Goal: Information Seeking & Learning: Learn about a topic

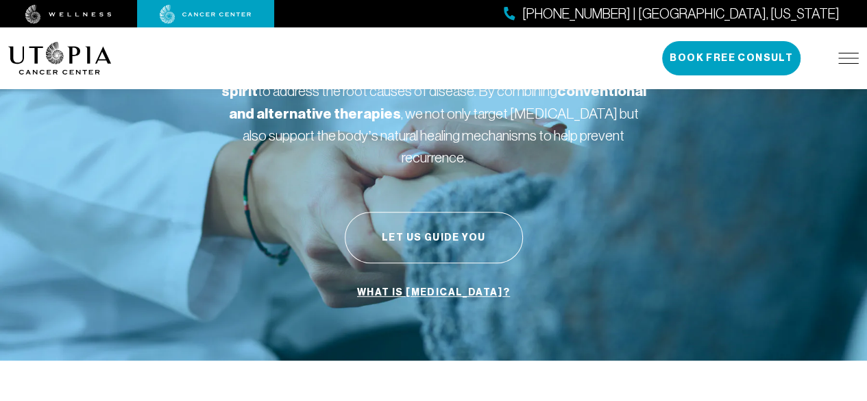
scroll to position [137, 0]
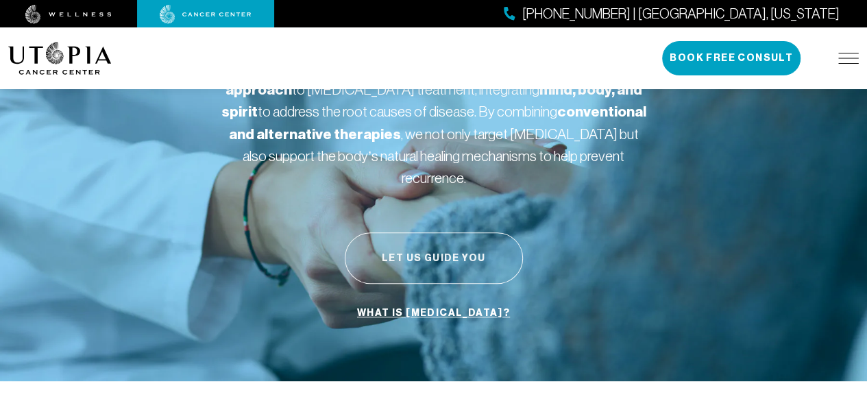
click at [378, 232] on button "Let Us Guide You" at bounding box center [434, 257] width 178 height 51
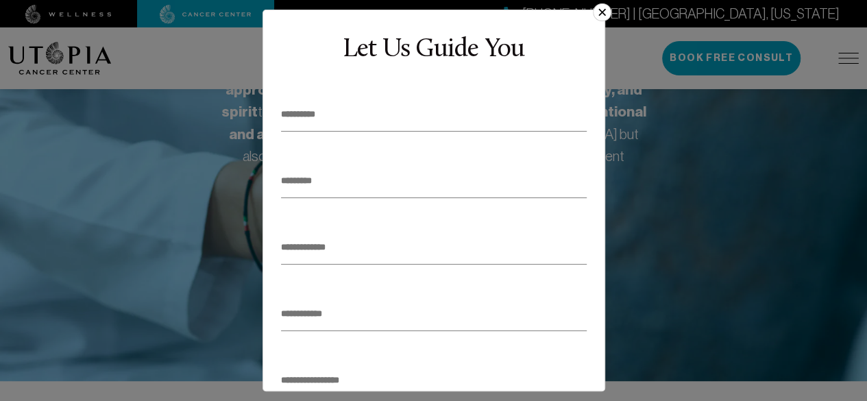
click at [608, 8] on button "×" at bounding box center [602, 12] width 18 height 18
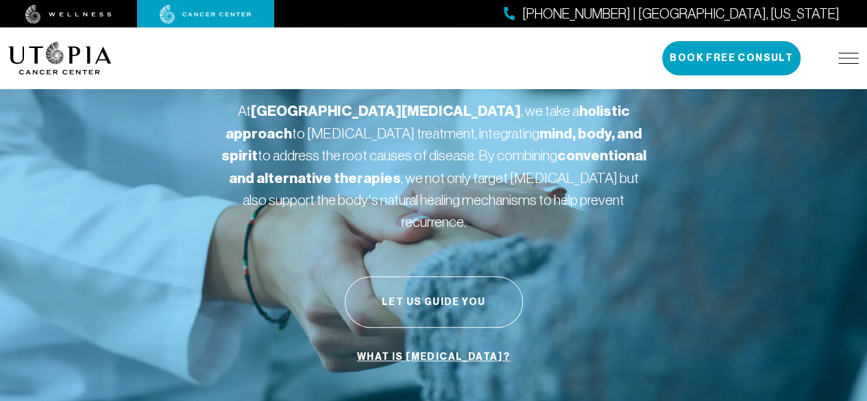
scroll to position [0, 0]
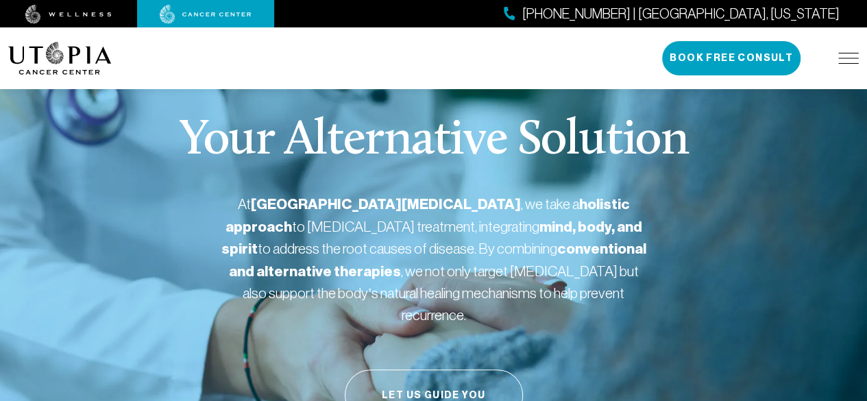
click at [845, 56] on img at bounding box center [848, 58] width 21 height 11
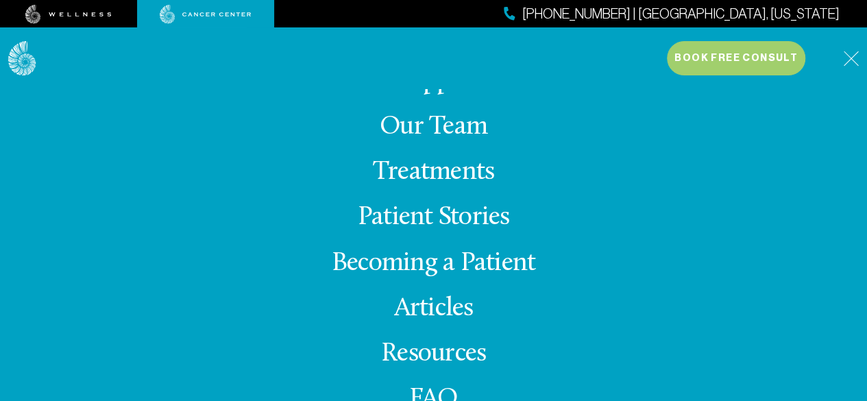
scroll to position [11, 0]
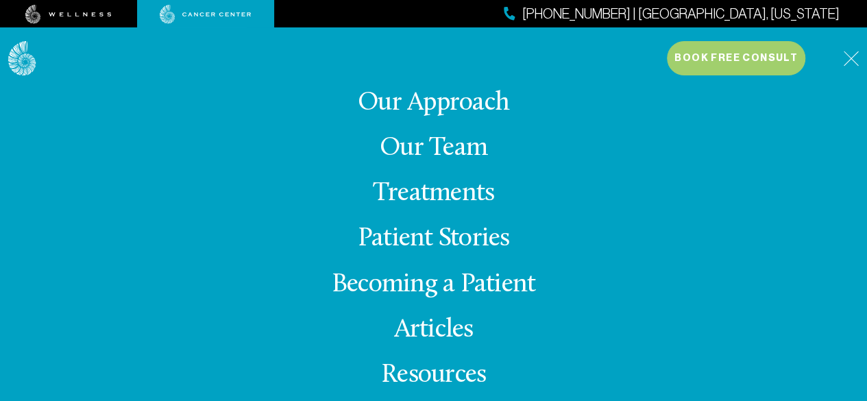
click at [480, 285] on link "Becoming a Patient" at bounding box center [434, 284] width 204 height 27
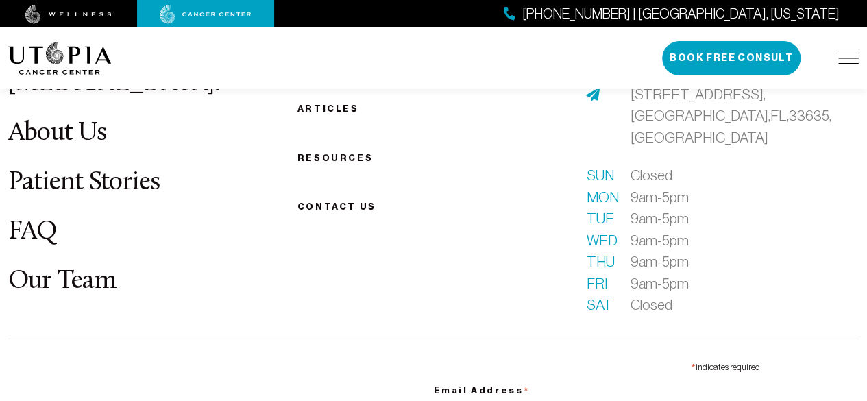
scroll to position [2056, 0]
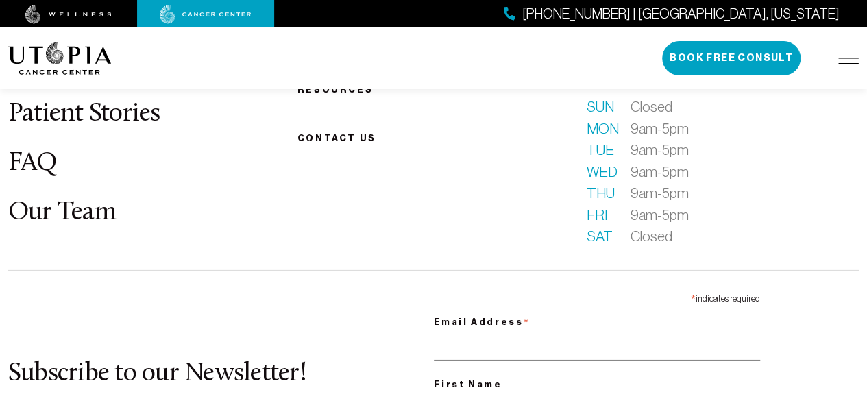
click at [53, 150] on link "FAQ" at bounding box center [32, 163] width 49 height 27
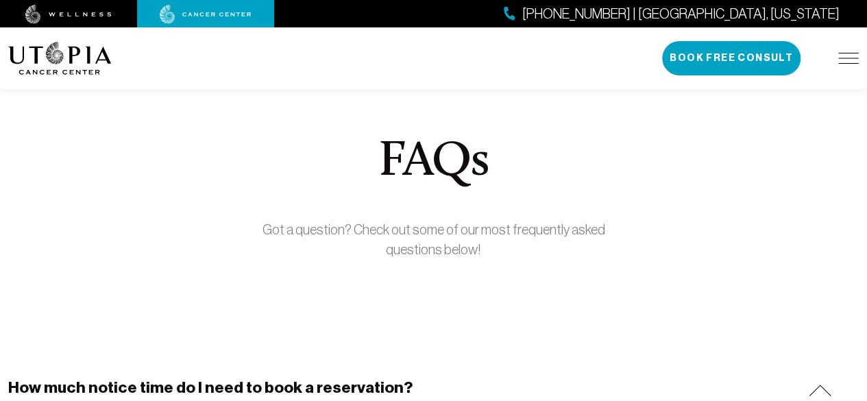
scroll to position [69, 0]
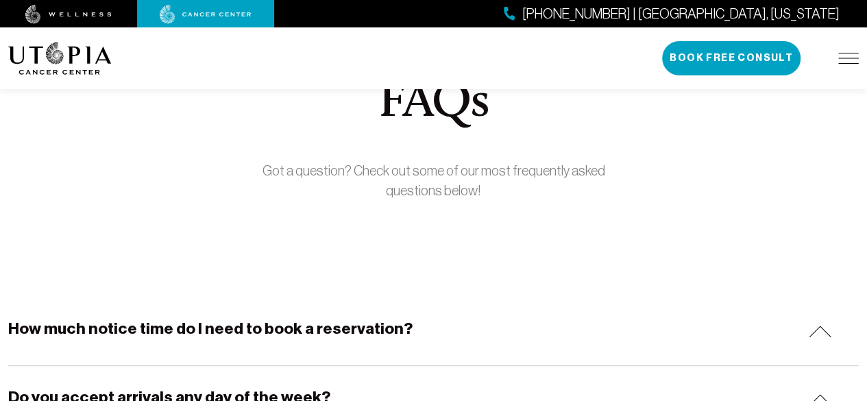
click at [419, 331] on div "How much notice time do I need to book a reservation?" at bounding box center [433, 331] width 850 height 68
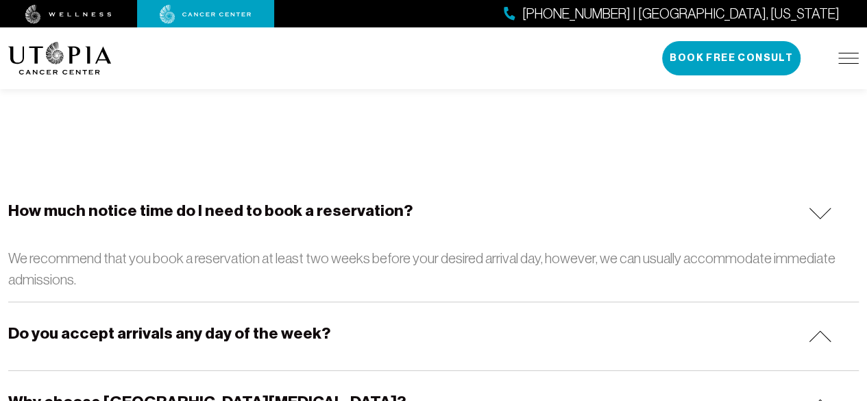
scroll to position [206, 0]
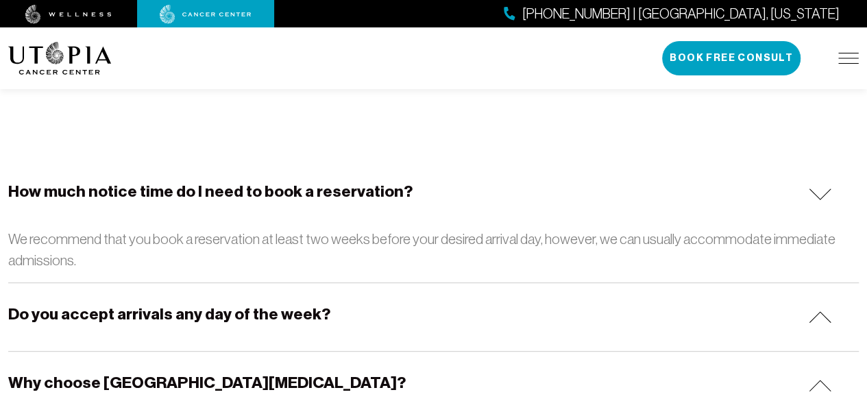
click at [417, 321] on div "Do you accept arrivals any day of the week?" at bounding box center [433, 317] width 850 height 68
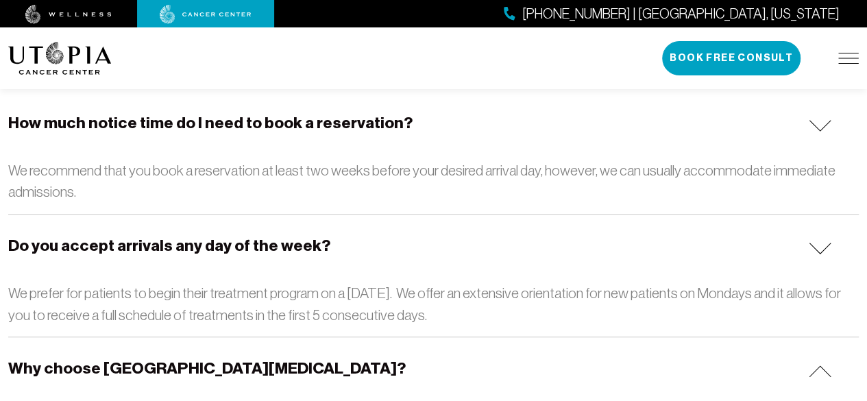
scroll to position [343, 0]
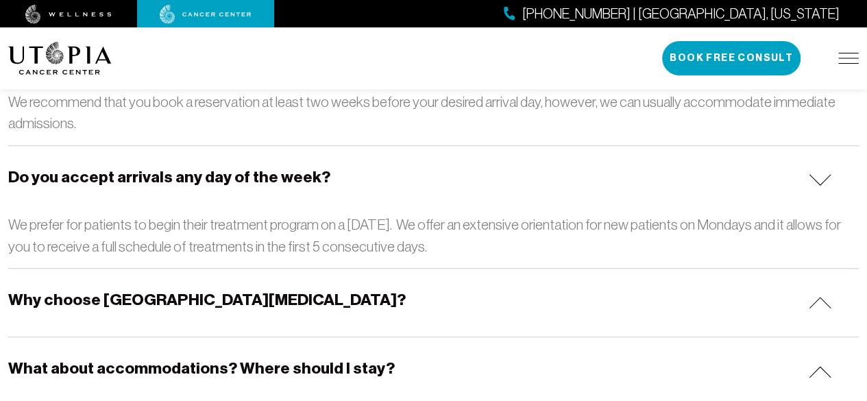
click at [405, 290] on div "Why choose [GEOGRAPHIC_DATA][MEDICAL_DATA]?" at bounding box center [433, 303] width 850 height 68
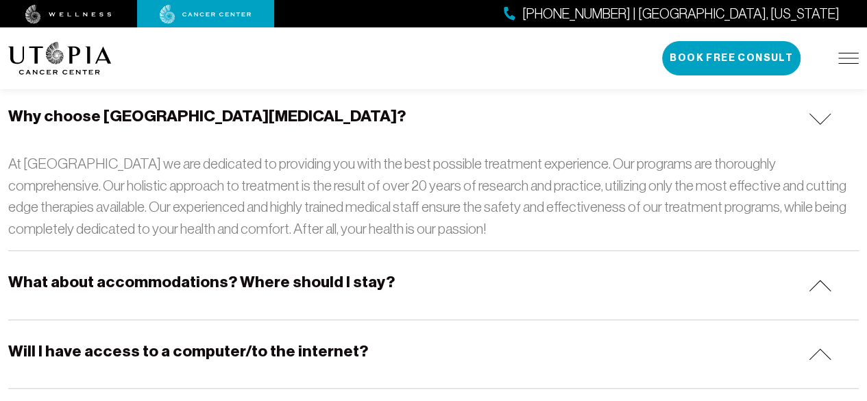
scroll to position [548, 0]
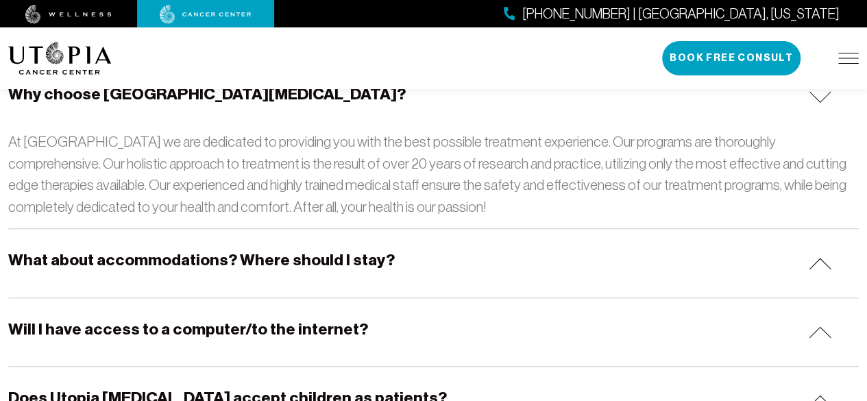
click at [389, 261] on div "What about accommodations? Where should I stay?" at bounding box center [433, 263] width 850 height 68
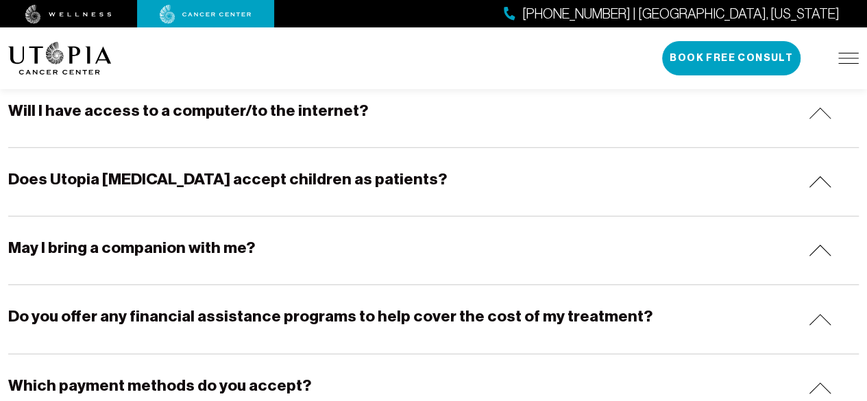
scroll to position [1782, 0]
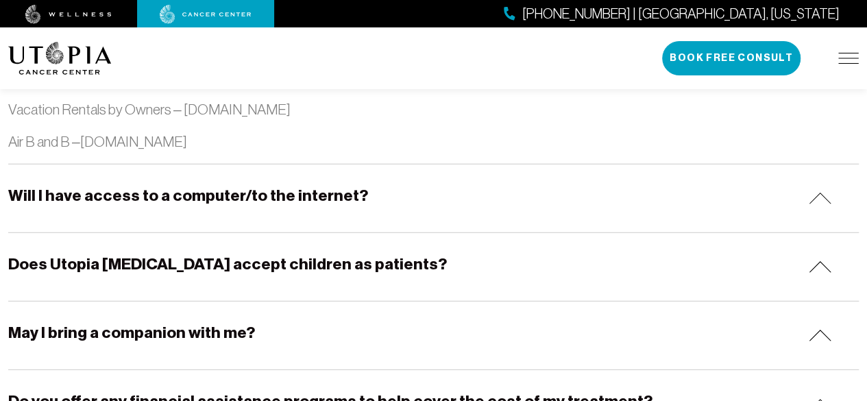
click at [395, 199] on div "Will I have access to a computer/to the internet?" at bounding box center [433, 198] width 850 height 68
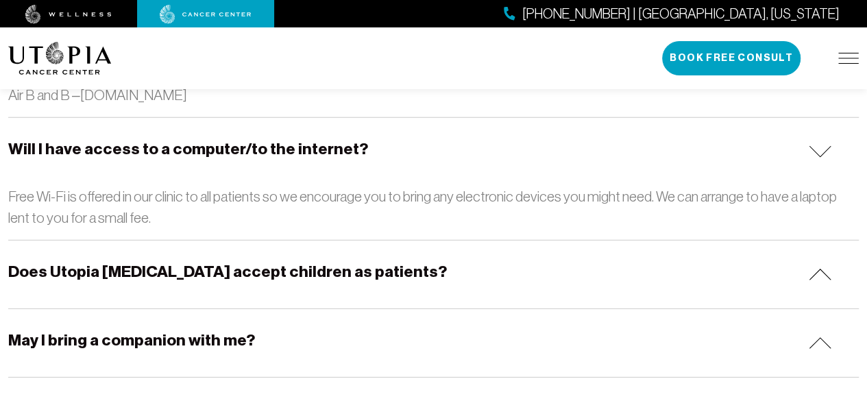
scroll to position [1850, 0]
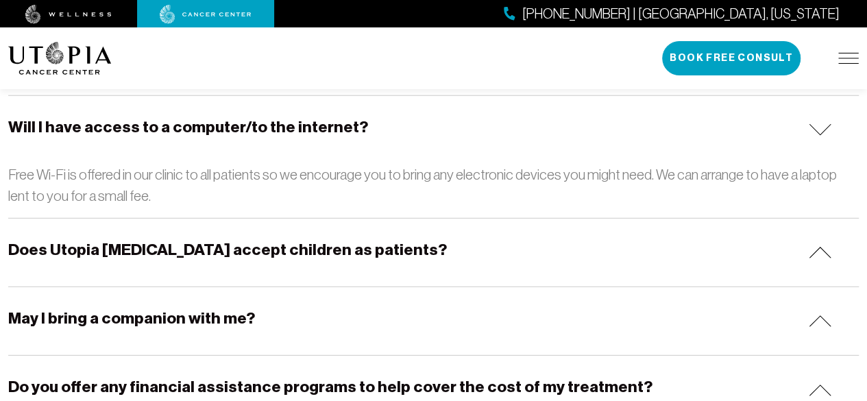
click at [397, 240] on h5 "Does Utopia [MEDICAL_DATA] accept children as patients?" at bounding box center [227, 249] width 439 height 21
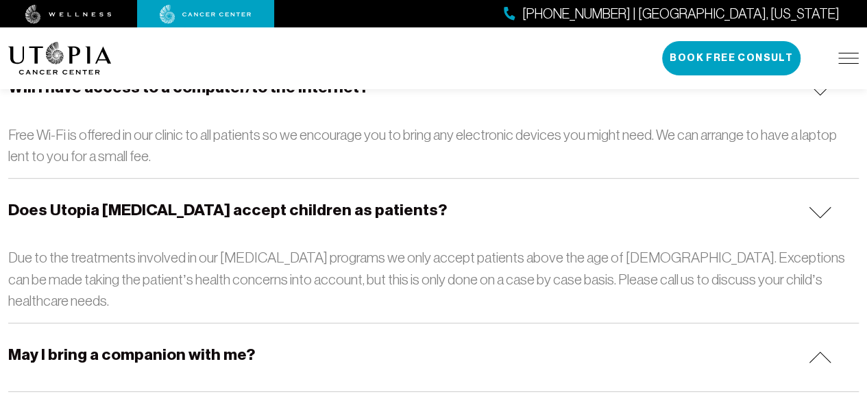
scroll to position [1919, 0]
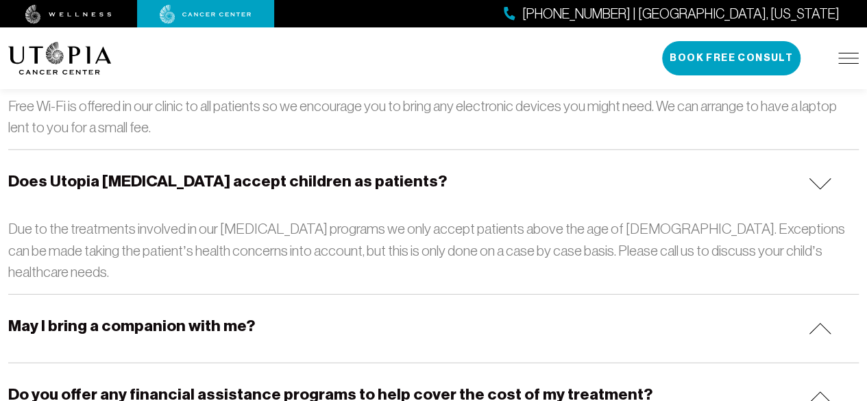
click at [396, 295] on div "May I bring a companion with me?" at bounding box center [433, 329] width 850 height 68
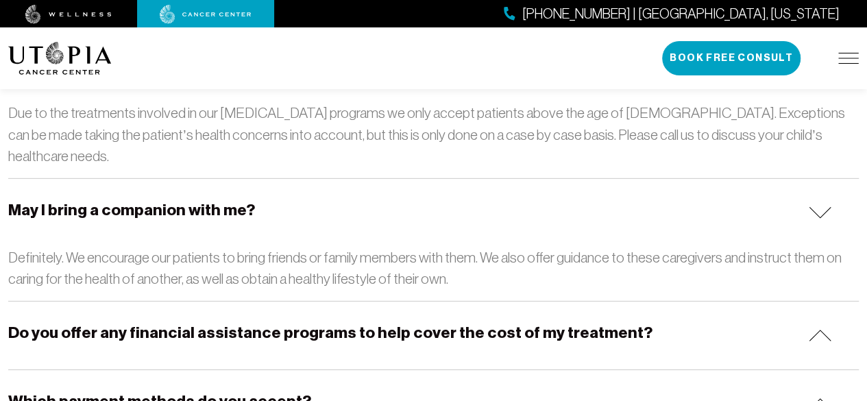
scroll to position [2056, 0]
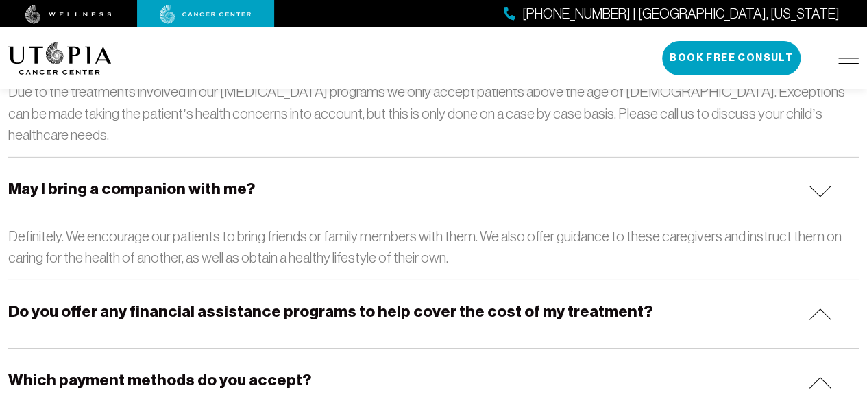
click at [386, 301] on h5 "Do you offer any financial assistance programs to help cover the cost of my tre…" at bounding box center [330, 311] width 644 height 21
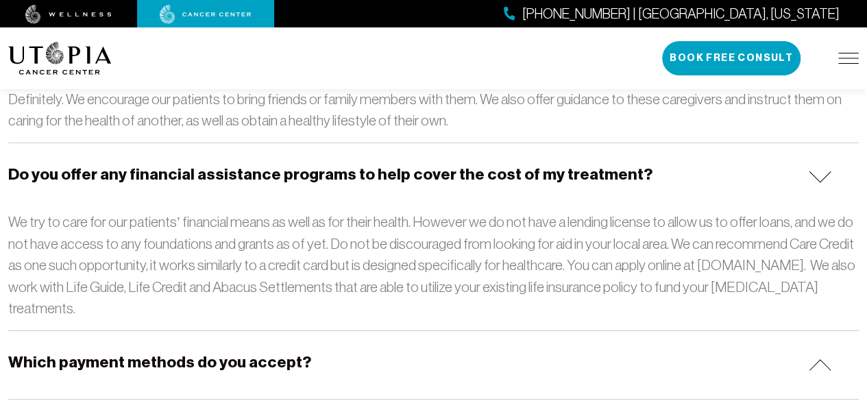
scroll to position [2261, 0]
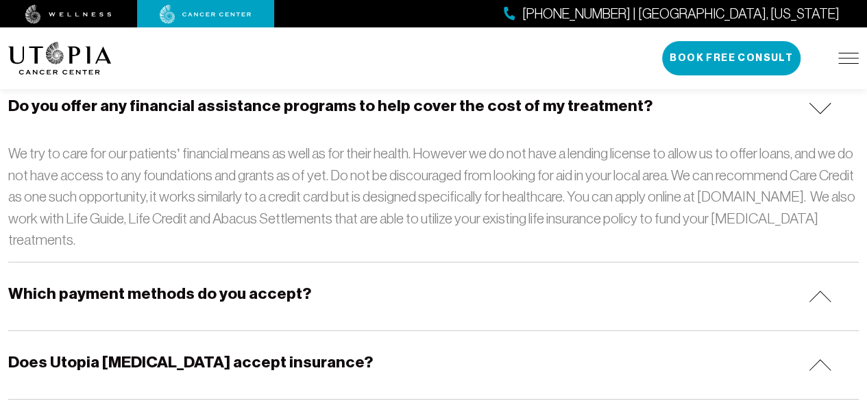
click at [357, 262] on div "Which payment methods do you accept?" at bounding box center [433, 296] width 850 height 68
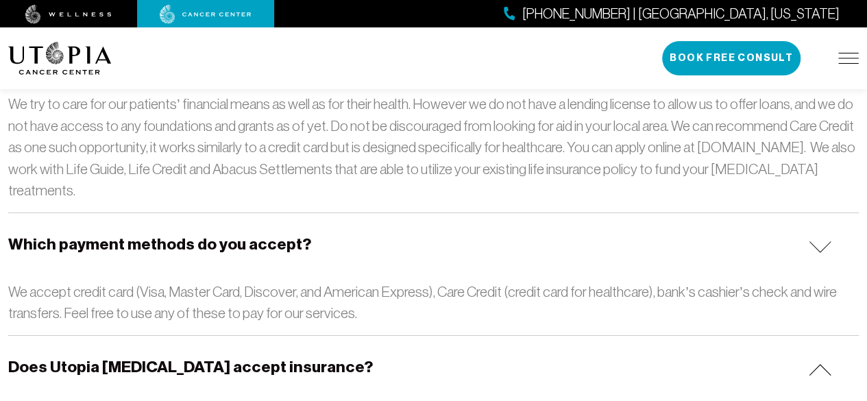
scroll to position [2330, 0]
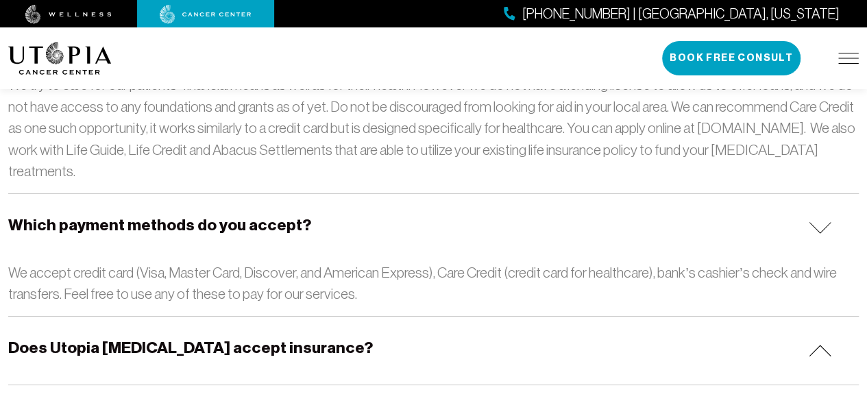
click at [365, 317] on div "Does Utopia [MEDICAL_DATA] accept insurance?" at bounding box center [433, 351] width 850 height 68
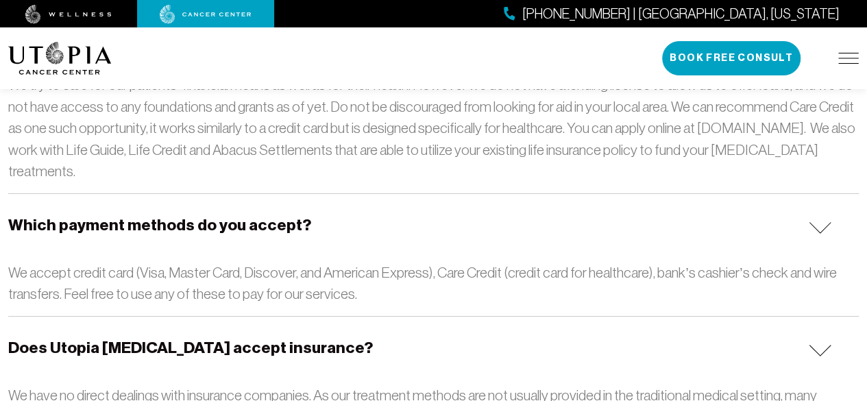
click at [362, 317] on div "Does Utopia [MEDICAL_DATA] accept insurance?" at bounding box center [433, 351] width 850 height 68
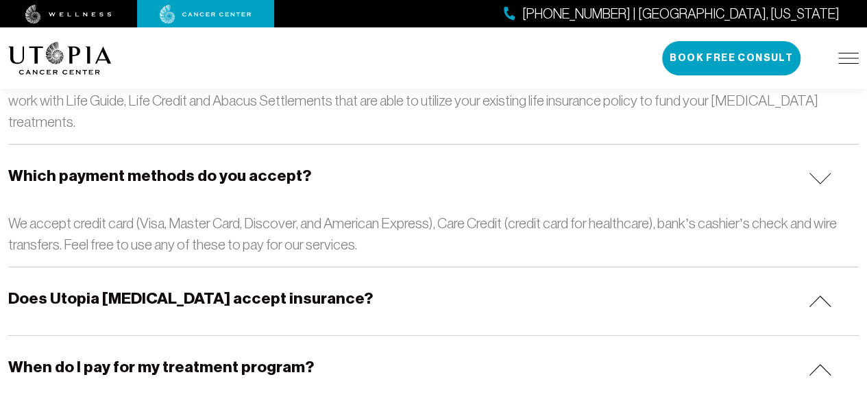
scroll to position [2398, 0]
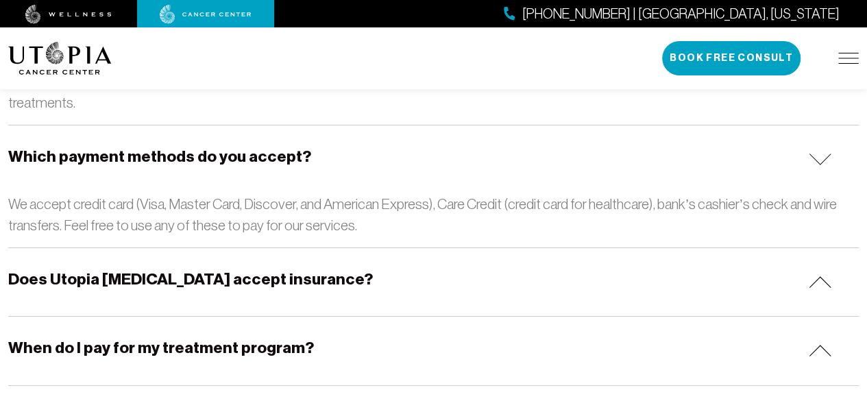
click at [362, 317] on div "When do I pay for my treatment program?" at bounding box center [433, 351] width 850 height 68
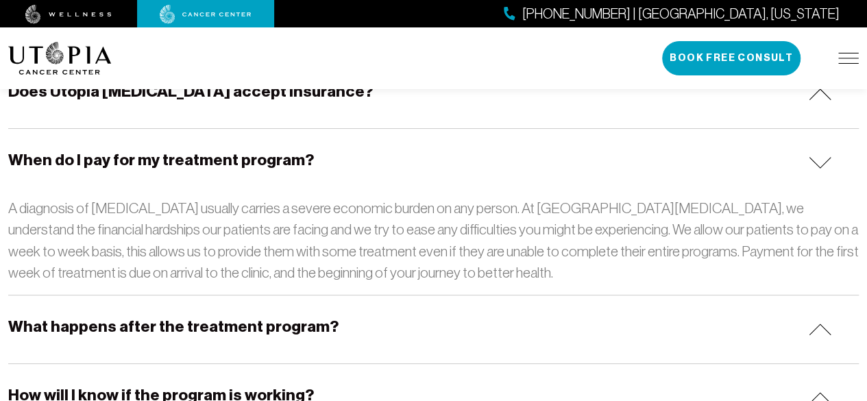
scroll to position [2604, 0]
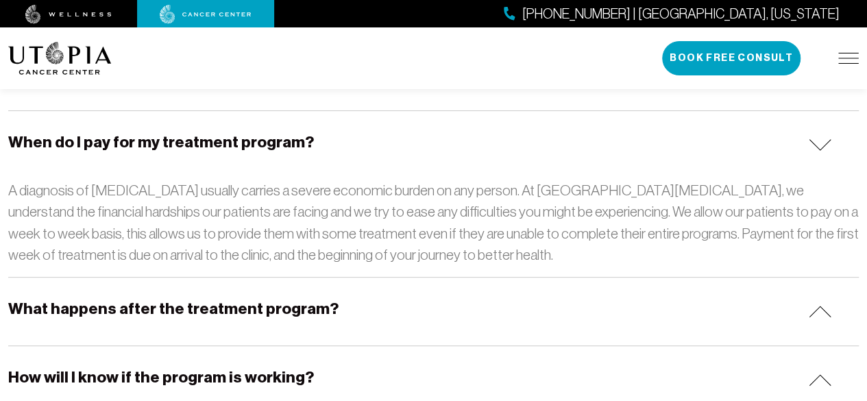
click at [369, 278] on div "What happens after the treatment program?" at bounding box center [433, 312] width 850 height 68
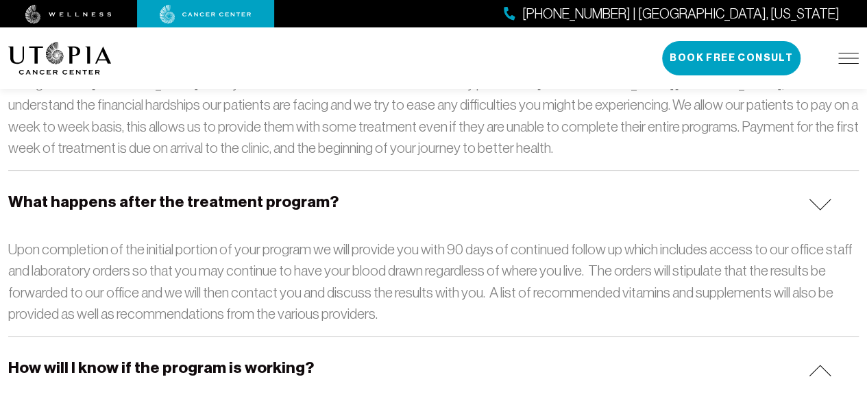
scroll to position [2741, 0]
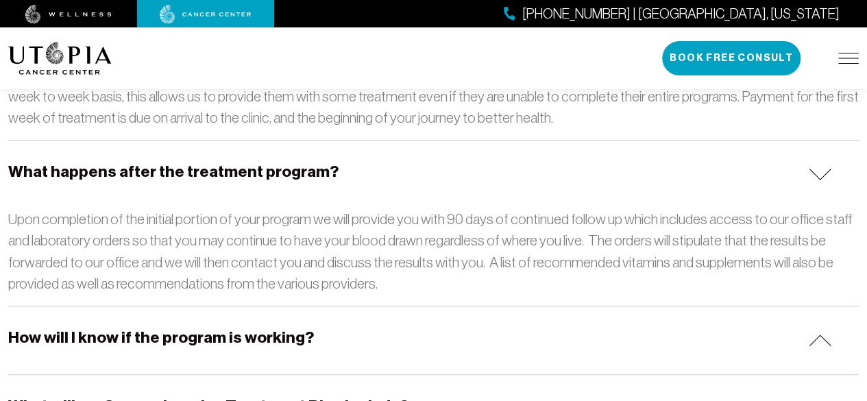
click at [426, 306] on div "How will I know if the program is working?" at bounding box center [433, 340] width 850 height 68
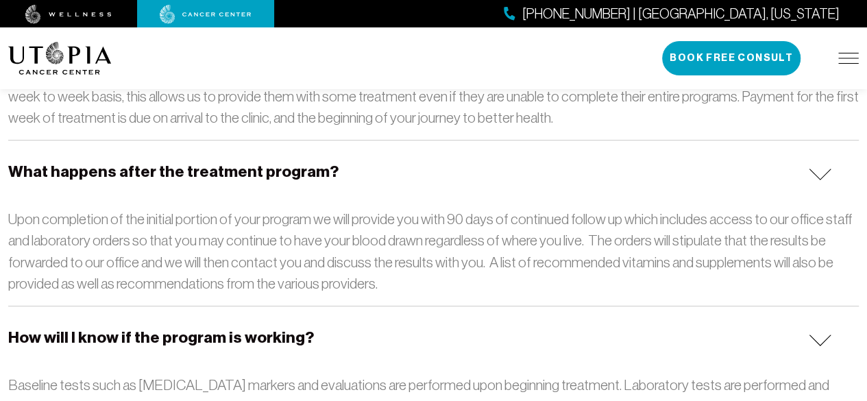
click at [423, 306] on div "How will I know if the program is working?" at bounding box center [433, 340] width 850 height 68
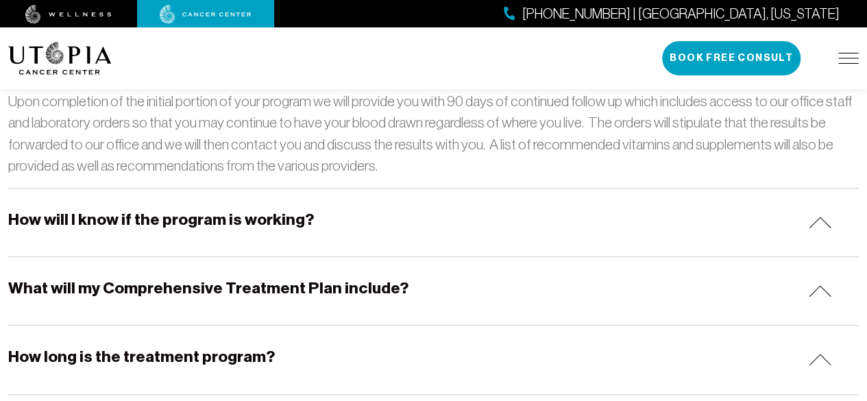
scroll to position [2878, 0]
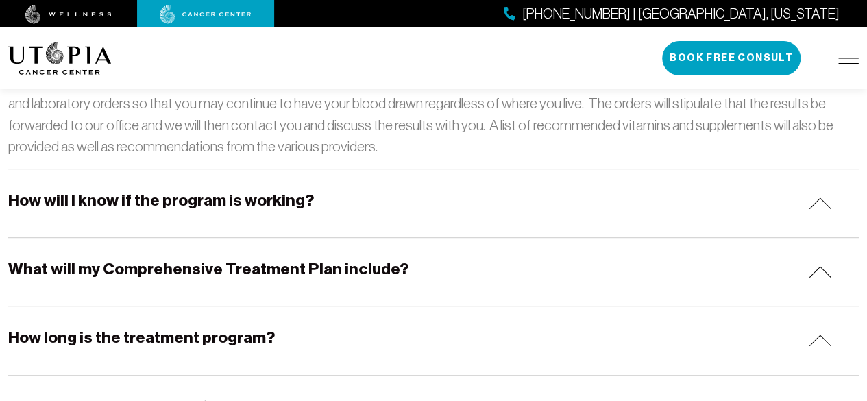
click at [431, 306] on div "How long is the treatment program?" at bounding box center [433, 340] width 850 height 68
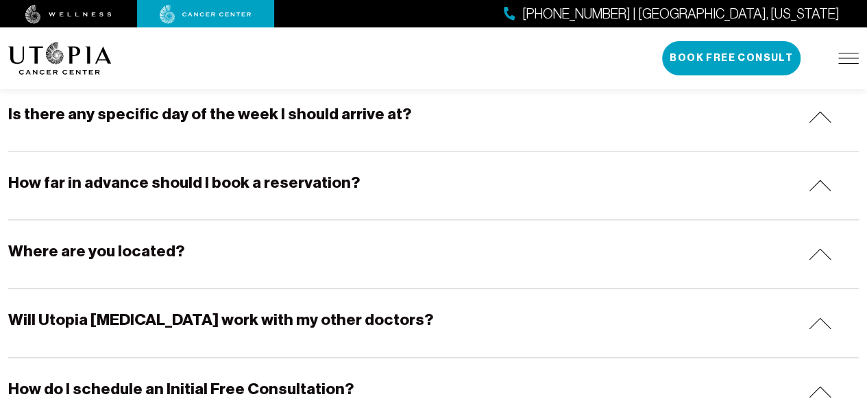
scroll to position [3289, 0]
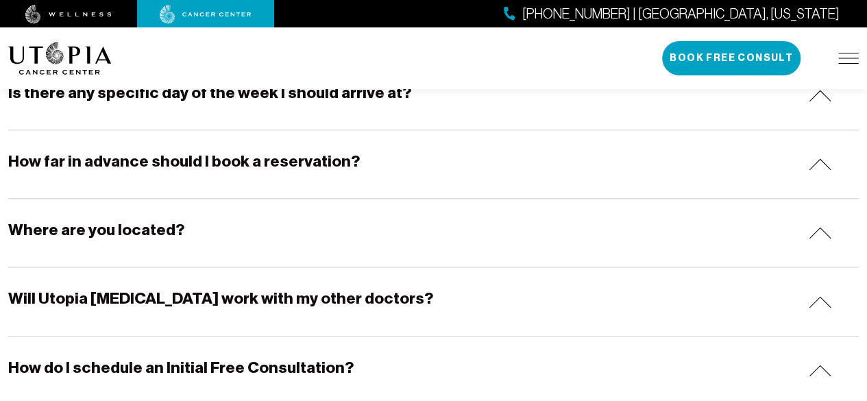
click at [434, 267] on div "Will Utopia [MEDICAL_DATA] work with my other doctors?" at bounding box center [433, 301] width 850 height 68
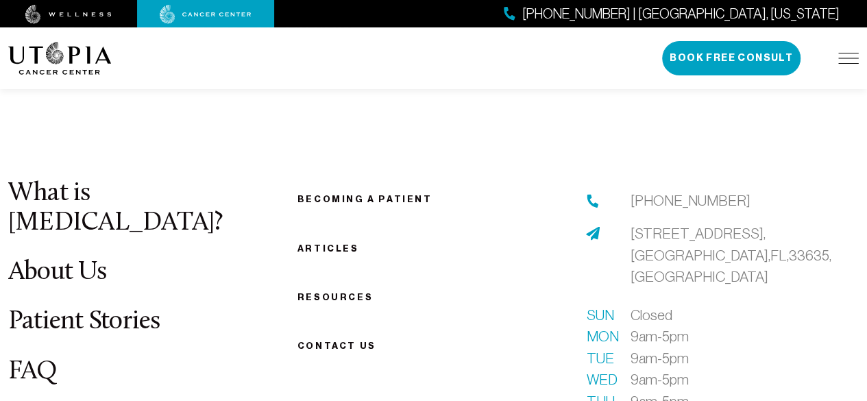
scroll to position [3700, 0]
